Goal: Find specific page/section: Find specific page/section

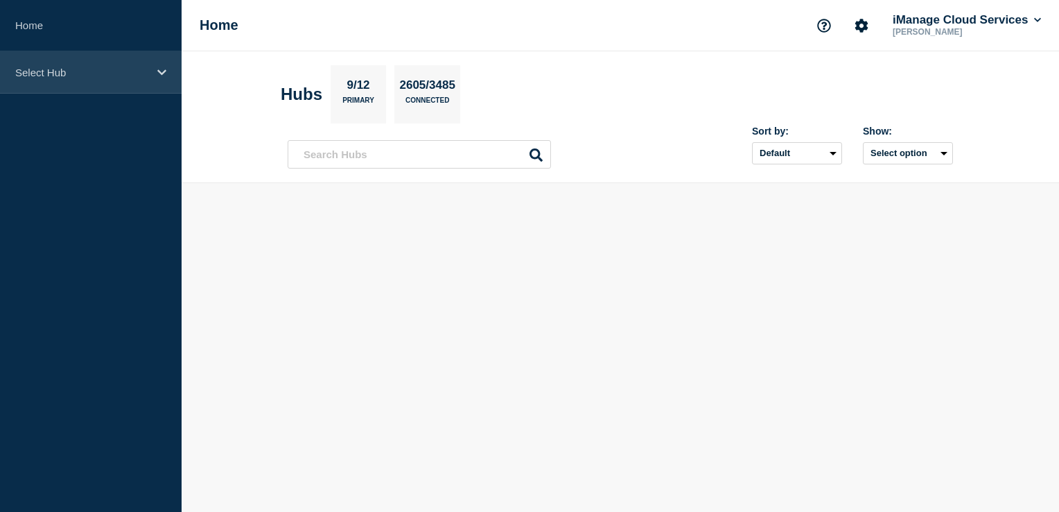
click at [162, 82] on div "Select Hub" at bounding box center [91, 72] width 182 height 42
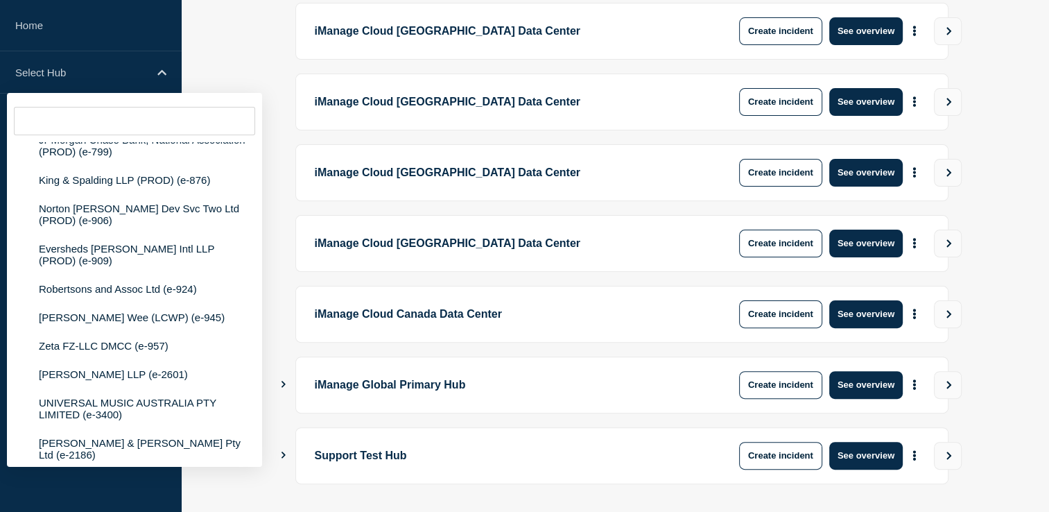
scroll to position [381, 0]
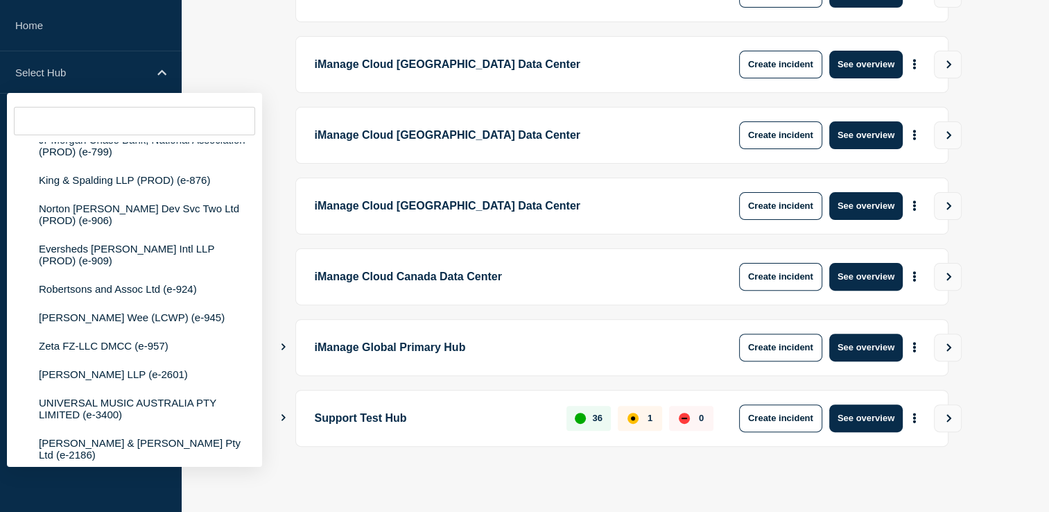
click at [286, 415] on icon "Show Connected Hubs" at bounding box center [283, 417] width 9 height 7
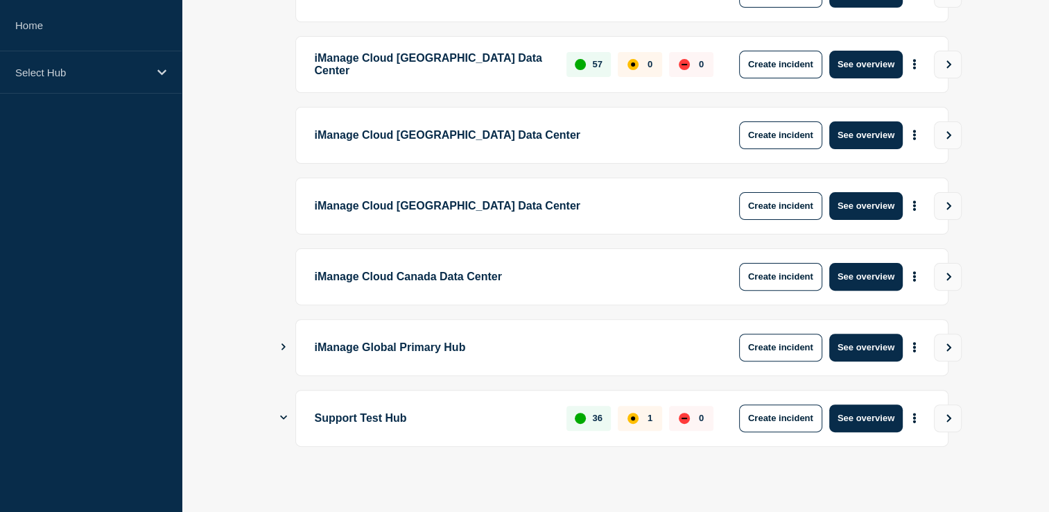
click at [372, 424] on p "Support Test Hub" at bounding box center [433, 418] width 236 height 28
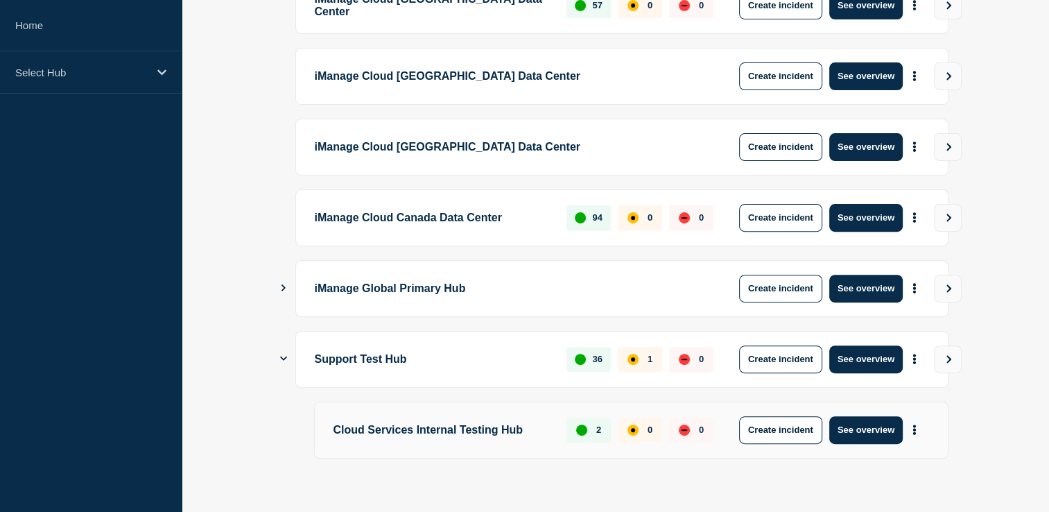
scroll to position [452, 0]
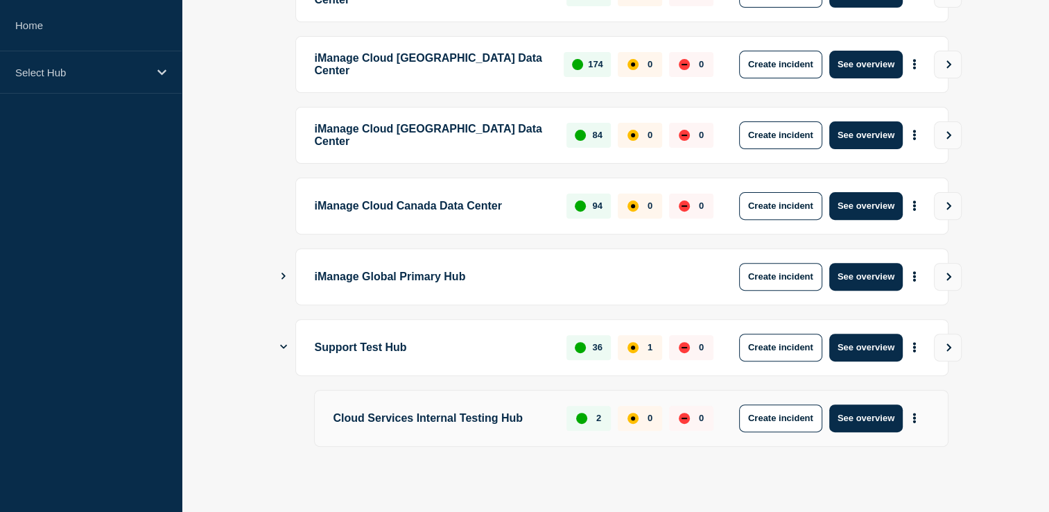
click at [453, 413] on p "Cloud Services Internal Testing Hub" at bounding box center [442, 418] width 218 height 28
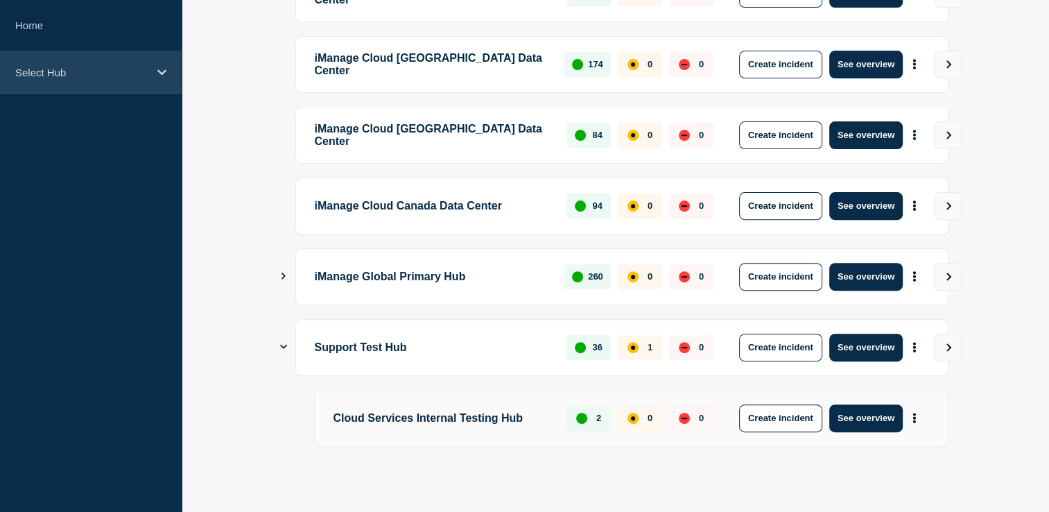
click at [152, 72] on div "Select Hub" at bounding box center [91, 72] width 182 height 42
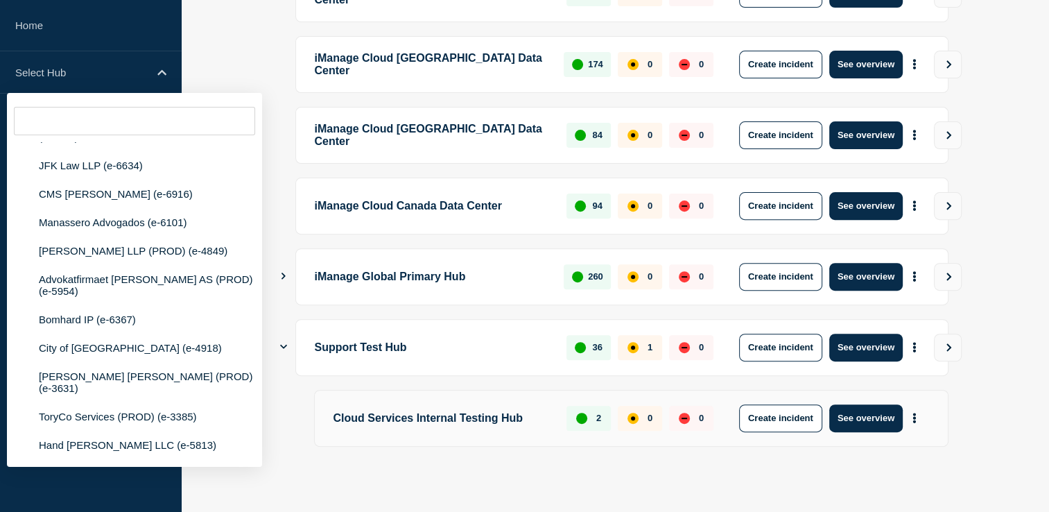
scroll to position [83061, 0]
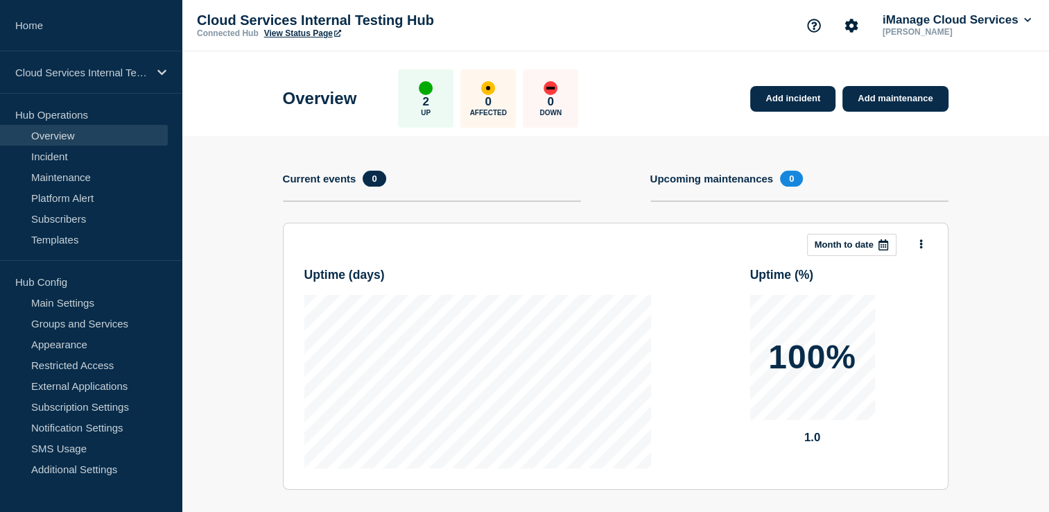
click at [301, 31] on link "View Status Page" at bounding box center [302, 33] width 77 height 10
click at [53, 165] on link "Incident" at bounding box center [84, 156] width 168 height 21
click at [121, 77] on p "Cloud Services Internal Testing Hub" at bounding box center [81, 73] width 133 height 12
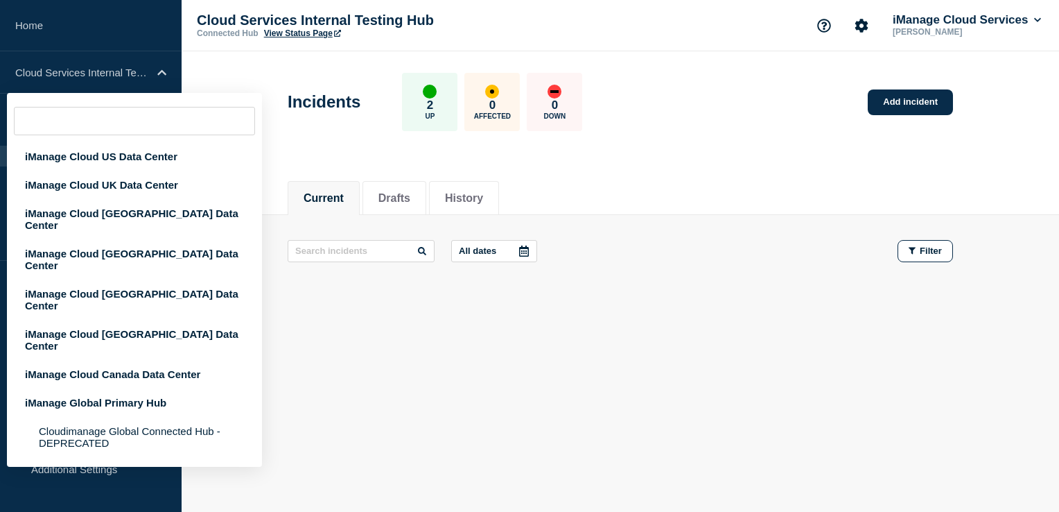
click at [718, 180] on div "Current Drafts History" at bounding box center [621, 190] width 666 height 47
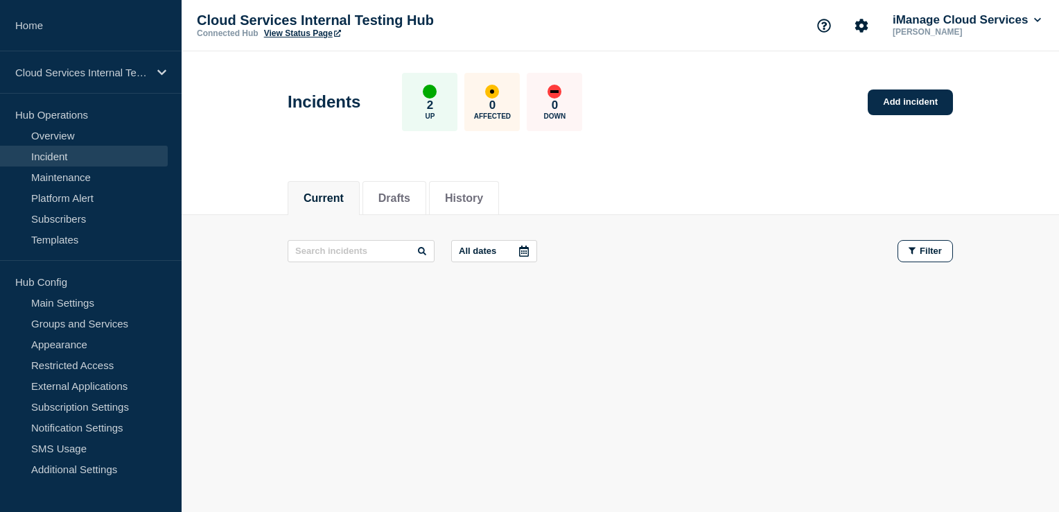
click at [397, 171] on div "Current Drafts History" at bounding box center [621, 190] width 666 height 47
click at [410, 195] on button "Drafts" at bounding box center [395, 198] width 32 height 12
click at [483, 197] on button "History" at bounding box center [464, 198] width 38 height 12
click at [313, 207] on li "Current" at bounding box center [324, 198] width 72 height 34
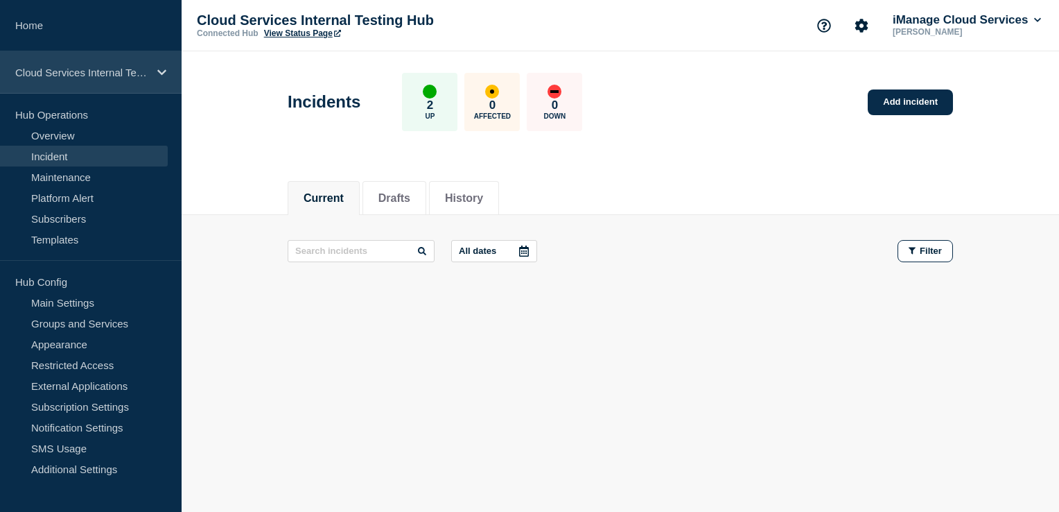
click at [68, 73] on p "Cloud Services Internal Testing Hub" at bounding box center [81, 73] width 133 height 12
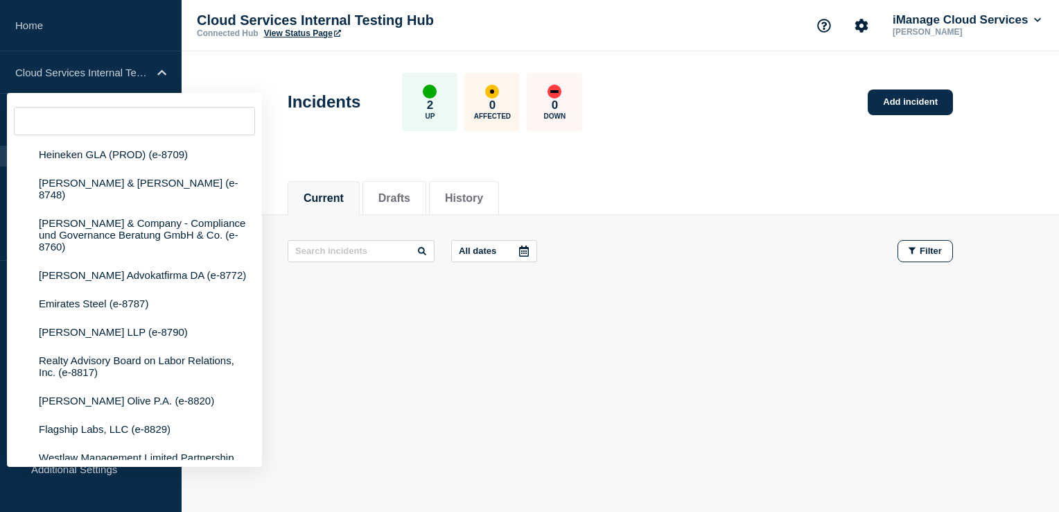
scroll to position [83061, 0]
